Goal: Navigation & Orientation: Understand site structure

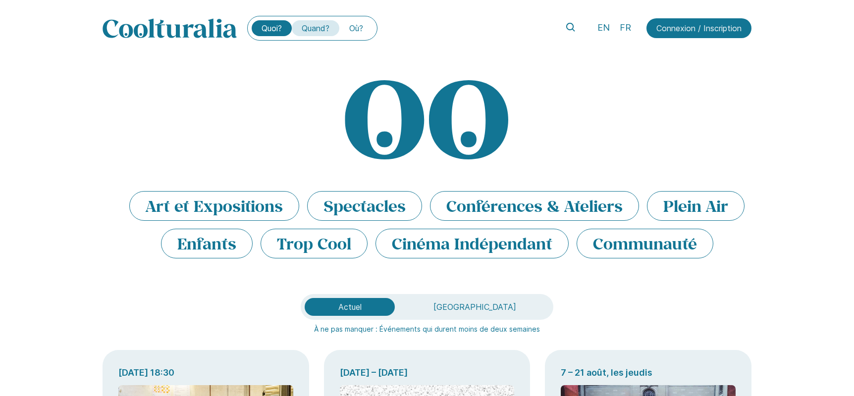
click at [328, 32] on link "Quand?" at bounding box center [316, 28] width 48 height 16
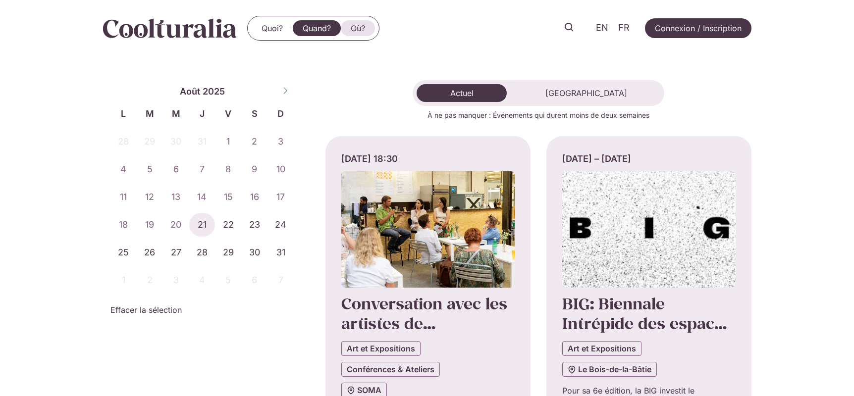
click at [354, 26] on link "Où?" at bounding box center [358, 28] width 34 height 16
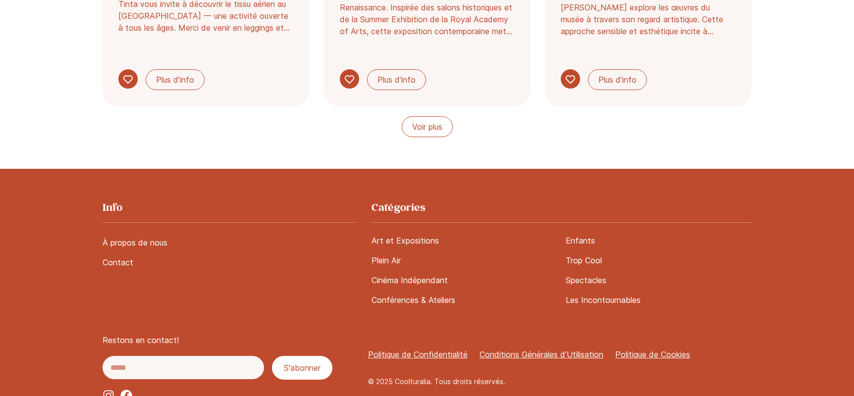
scroll to position [997, 0]
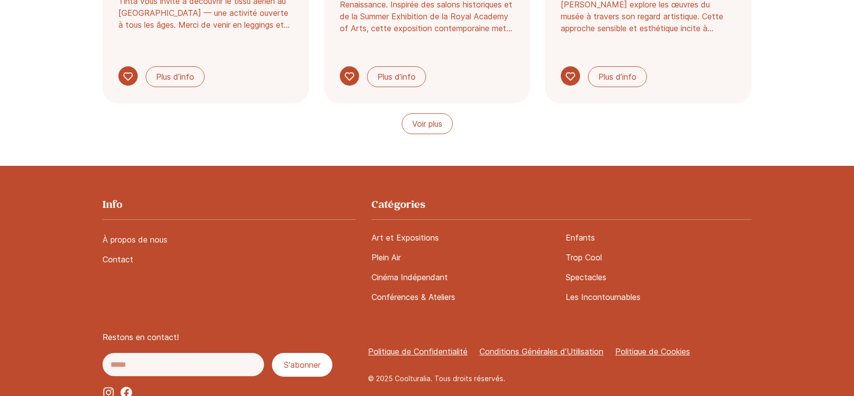
click at [133, 230] on link "À propos de nous" at bounding box center [229, 240] width 253 height 20
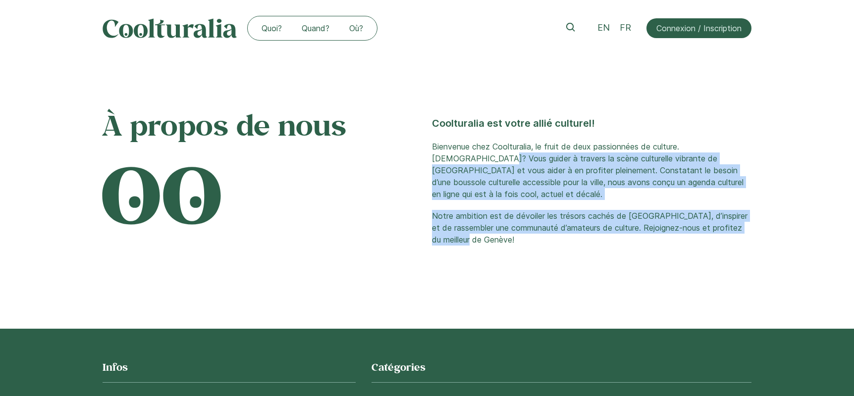
drag, startPoint x: 463, startPoint y: 166, endPoint x: 511, endPoint y: 238, distance: 87.3
click at [511, 238] on div "Coolturalia est votre allié culturel! Bienvenue chez Coolturalia, le fruit de d…" at bounding box center [592, 181] width 320 height 154
